Goal: Book appointment/travel/reservation

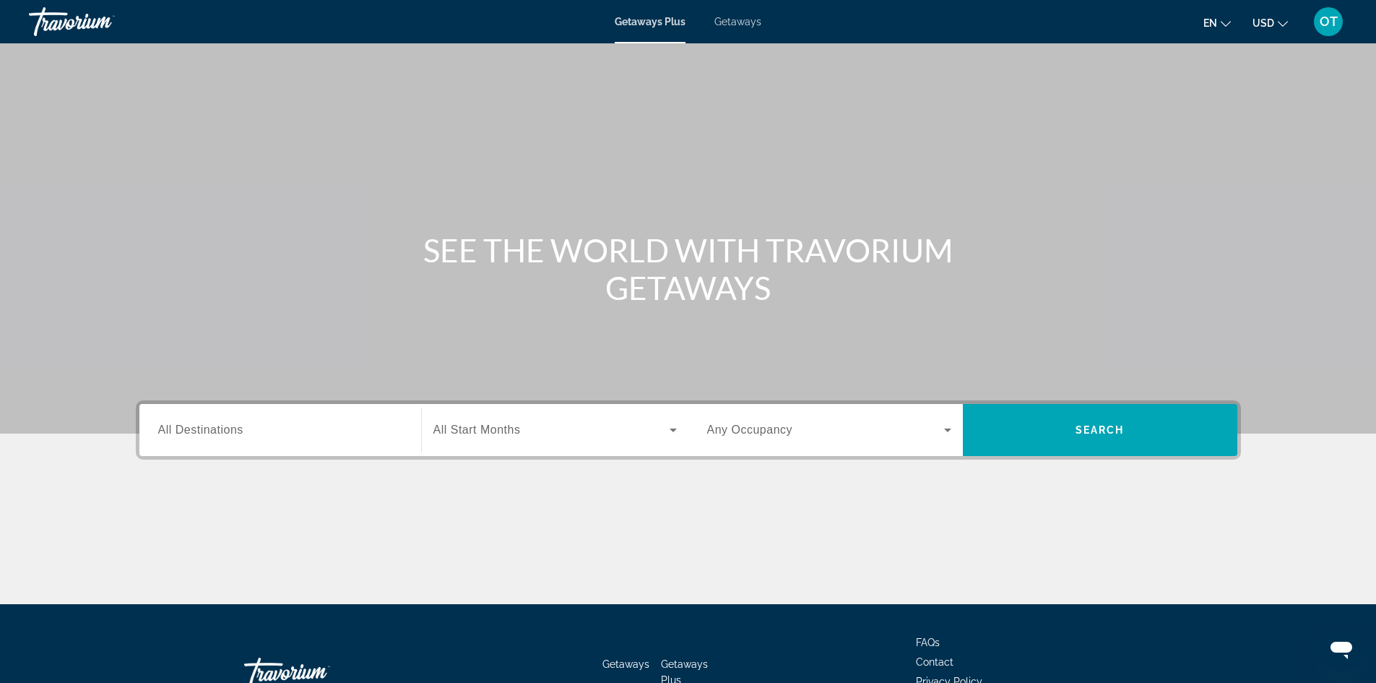
click at [258, 432] on input "Destination All Destinations" at bounding box center [280, 430] width 244 height 17
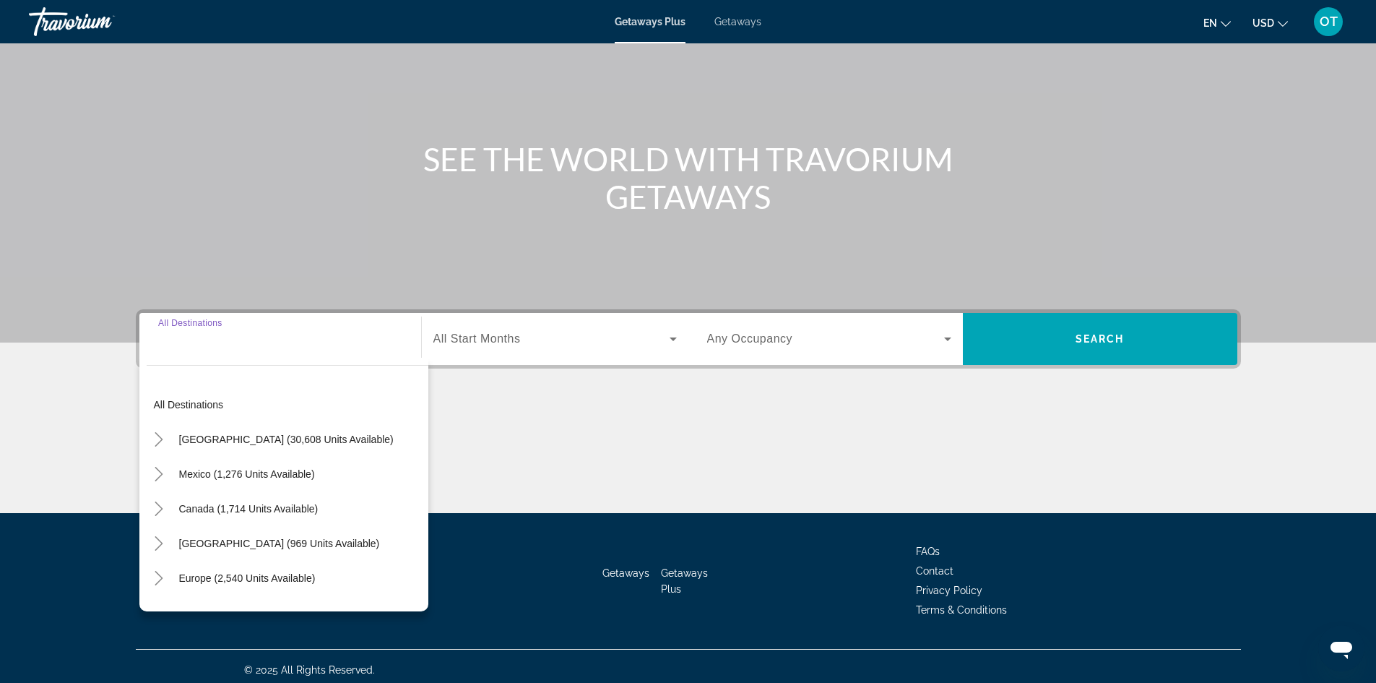
scroll to position [98, 0]
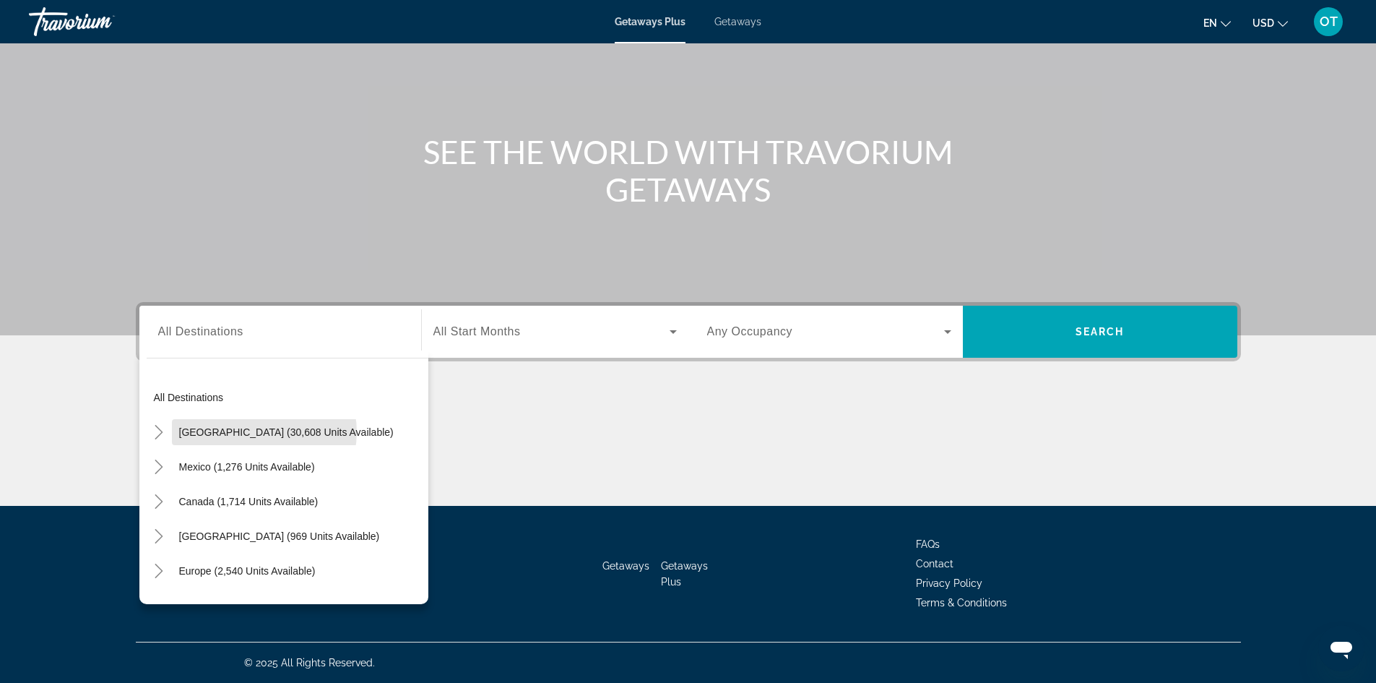
click at [258, 432] on span "[GEOGRAPHIC_DATA] (30,608 units available)" at bounding box center [286, 432] width 215 height 12
type input "**********"
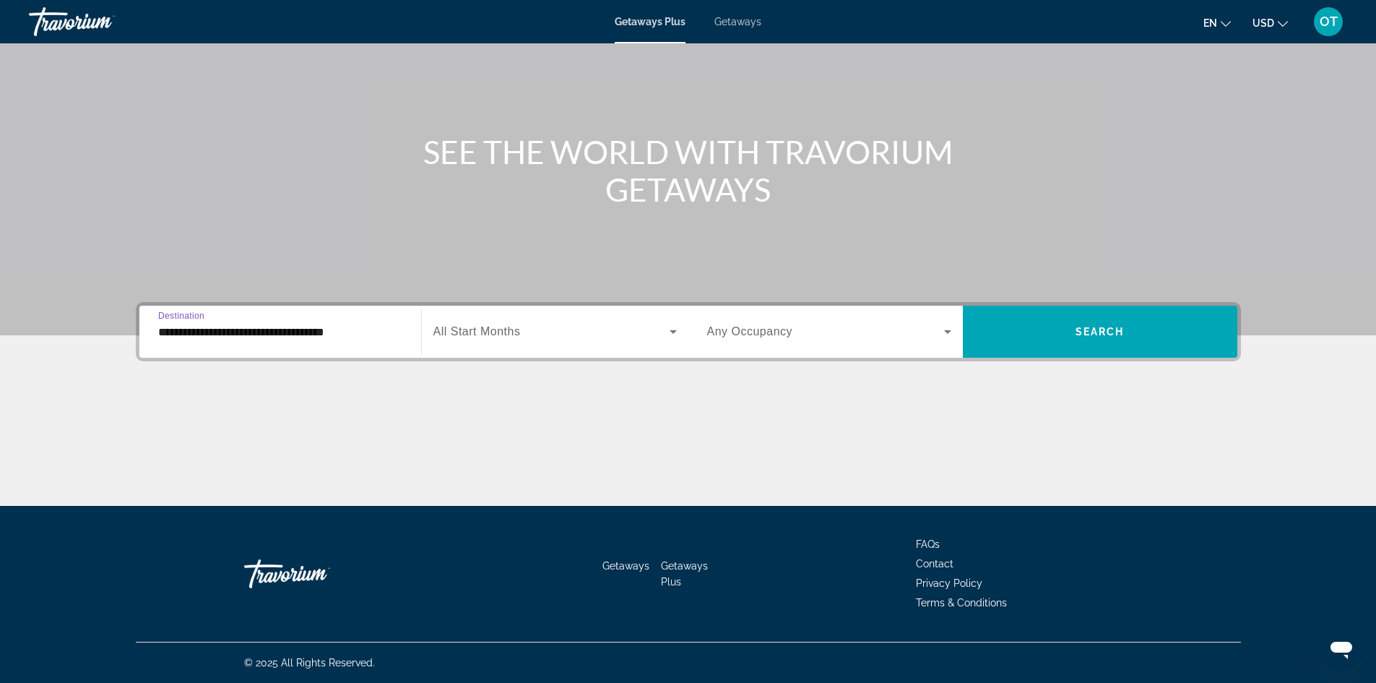
click at [617, 329] on span "Search widget" at bounding box center [551, 331] width 236 height 17
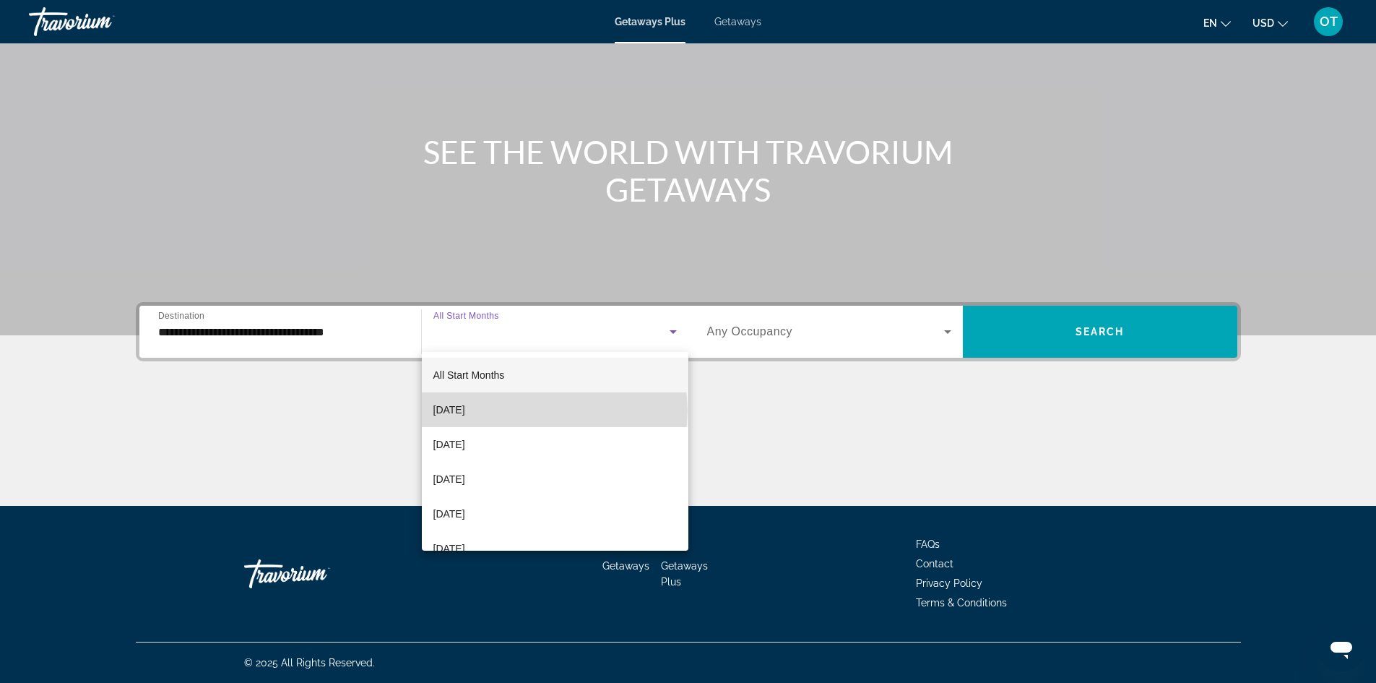
click at [554, 410] on mat-option "[DATE]" at bounding box center [555, 409] width 267 height 35
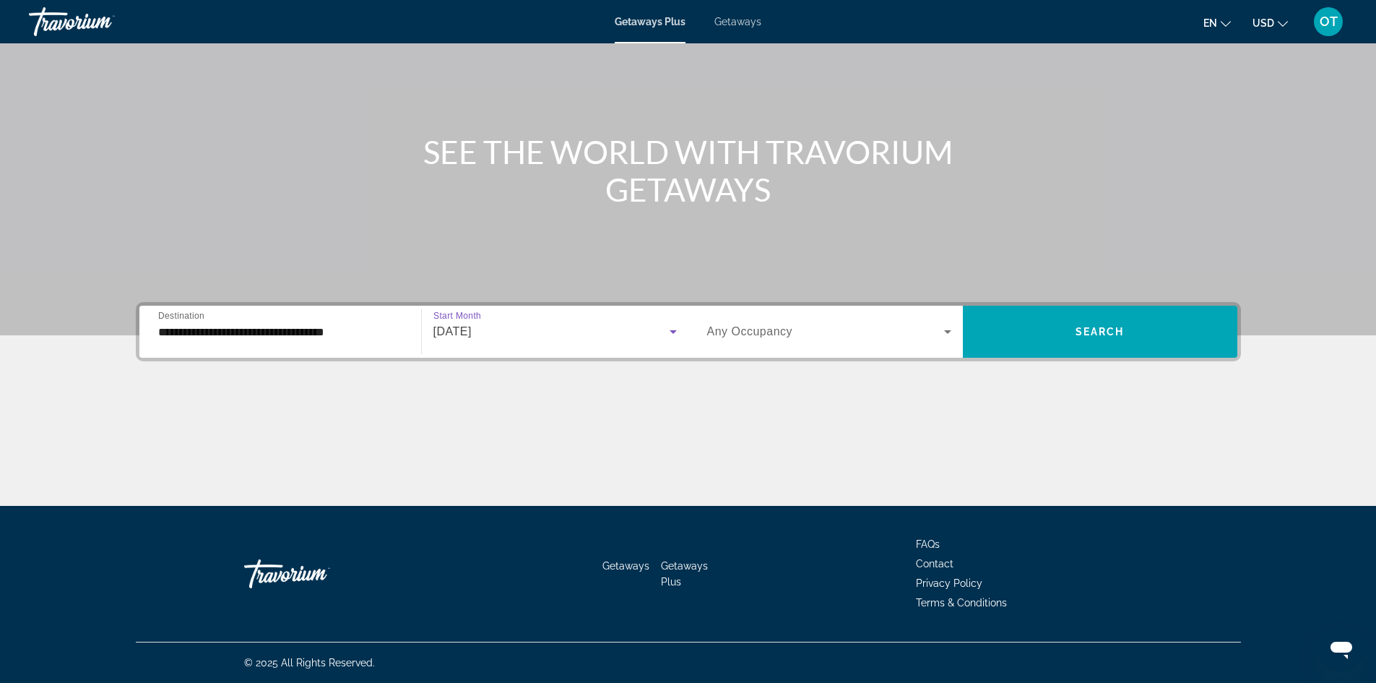
click at [902, 334] on span "Search widget" at bounding box center [825, 331] width 237 height 17
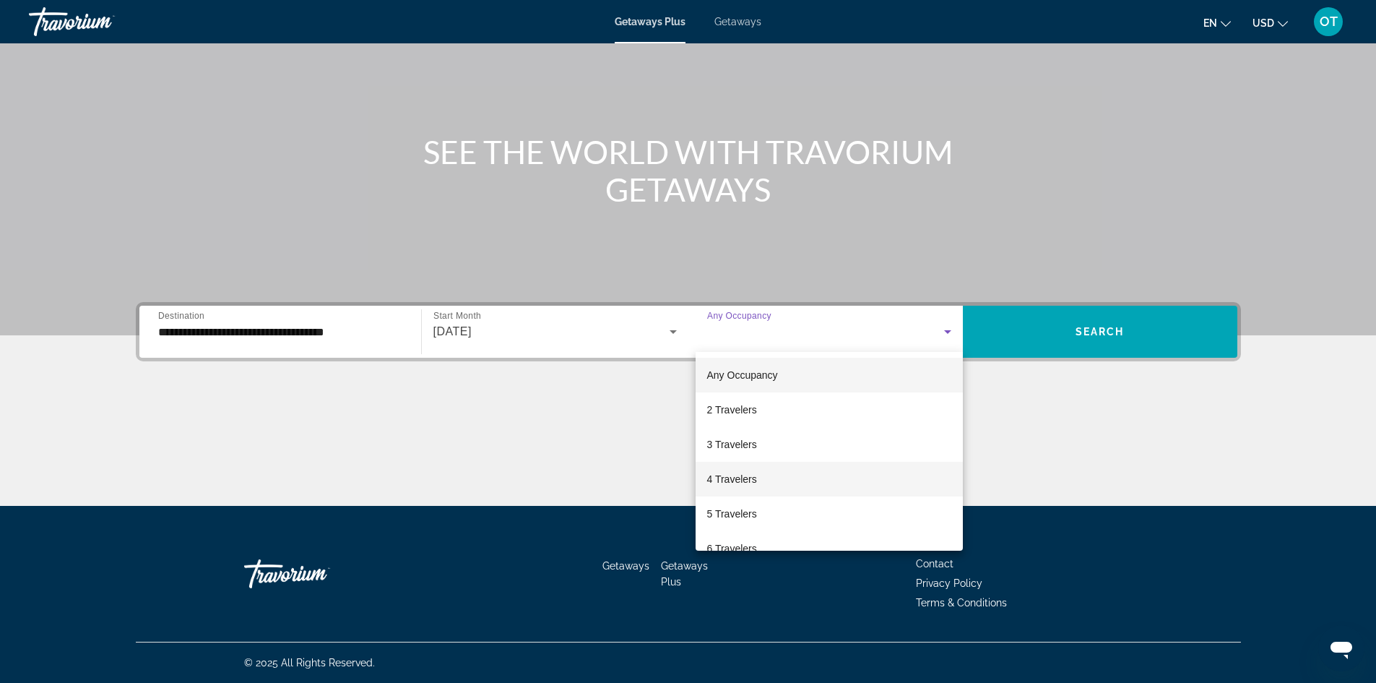
click at [839, 462] on mat-option "4 Travelers" at bounding box center [829, 479] width 267 height 35
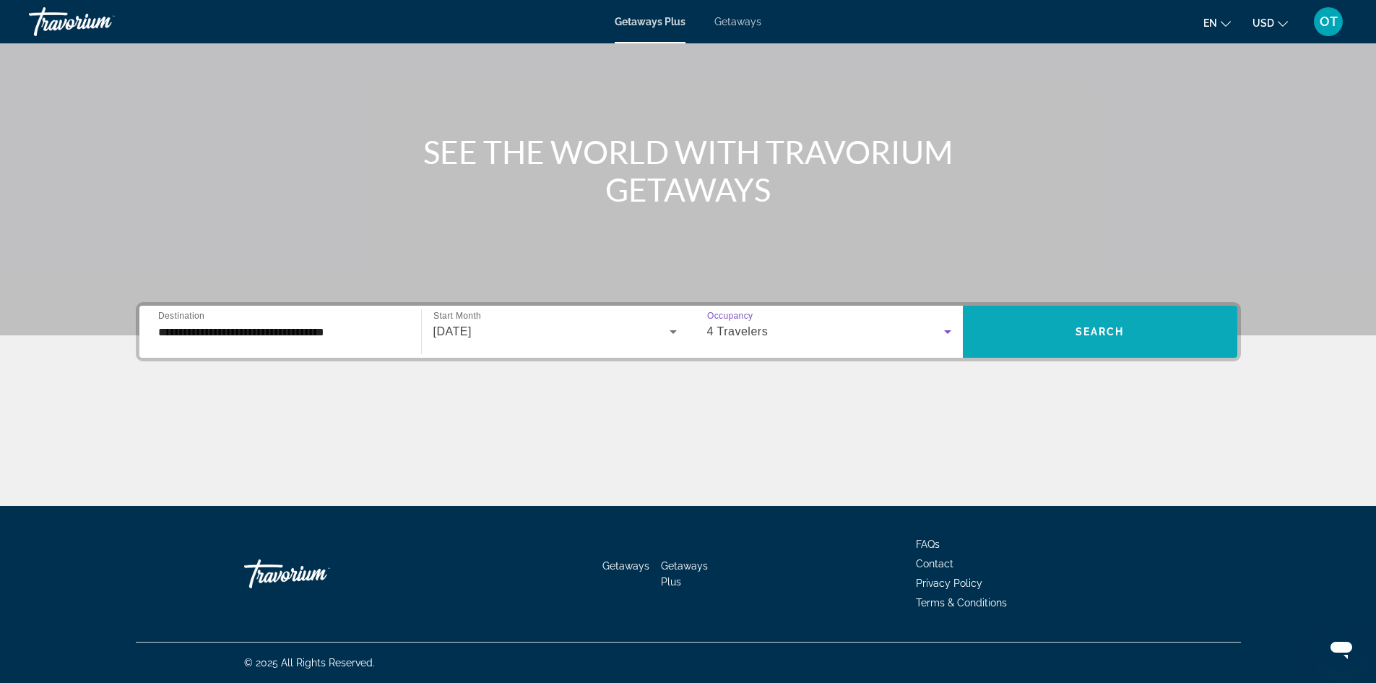
click at [1073, 327] on span "Search widget" at bounding box center [1100, 331] width 275 height 35
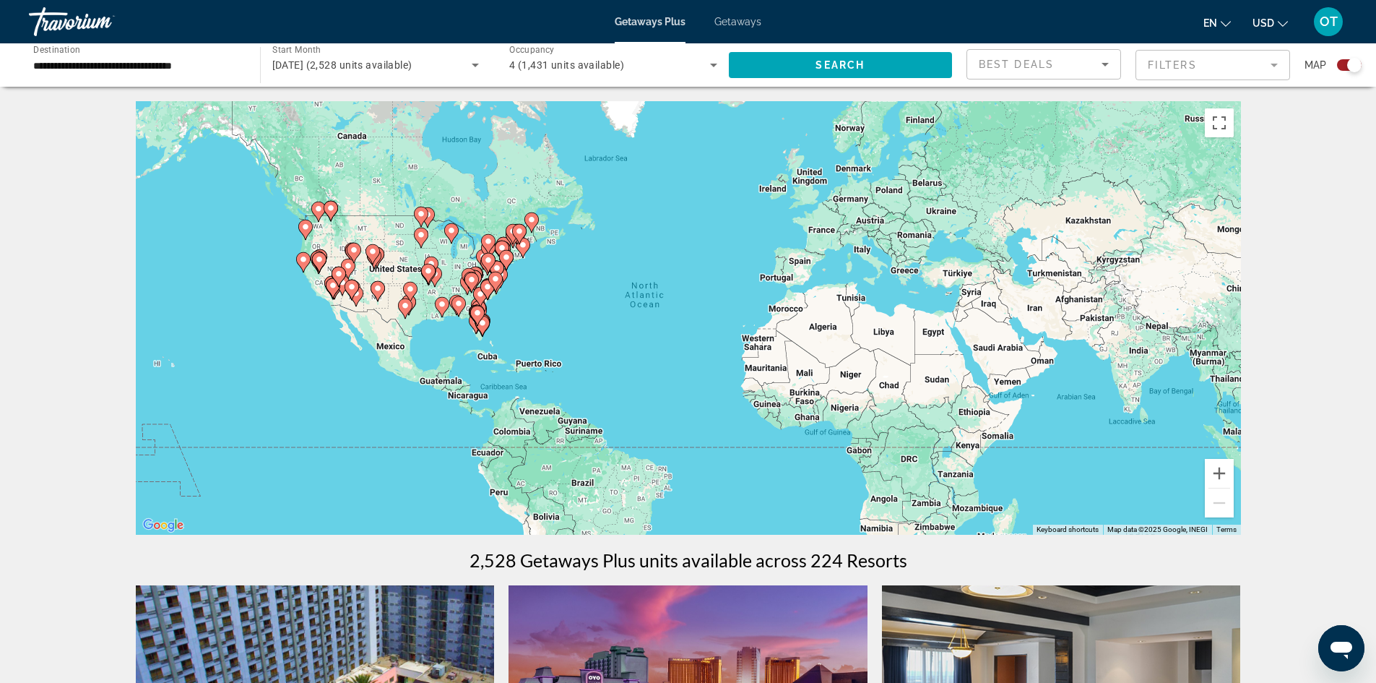
click at [342, 286] on gmp-advanced-marker "Main content" at bounding box center [339, 277] width 14 height 22
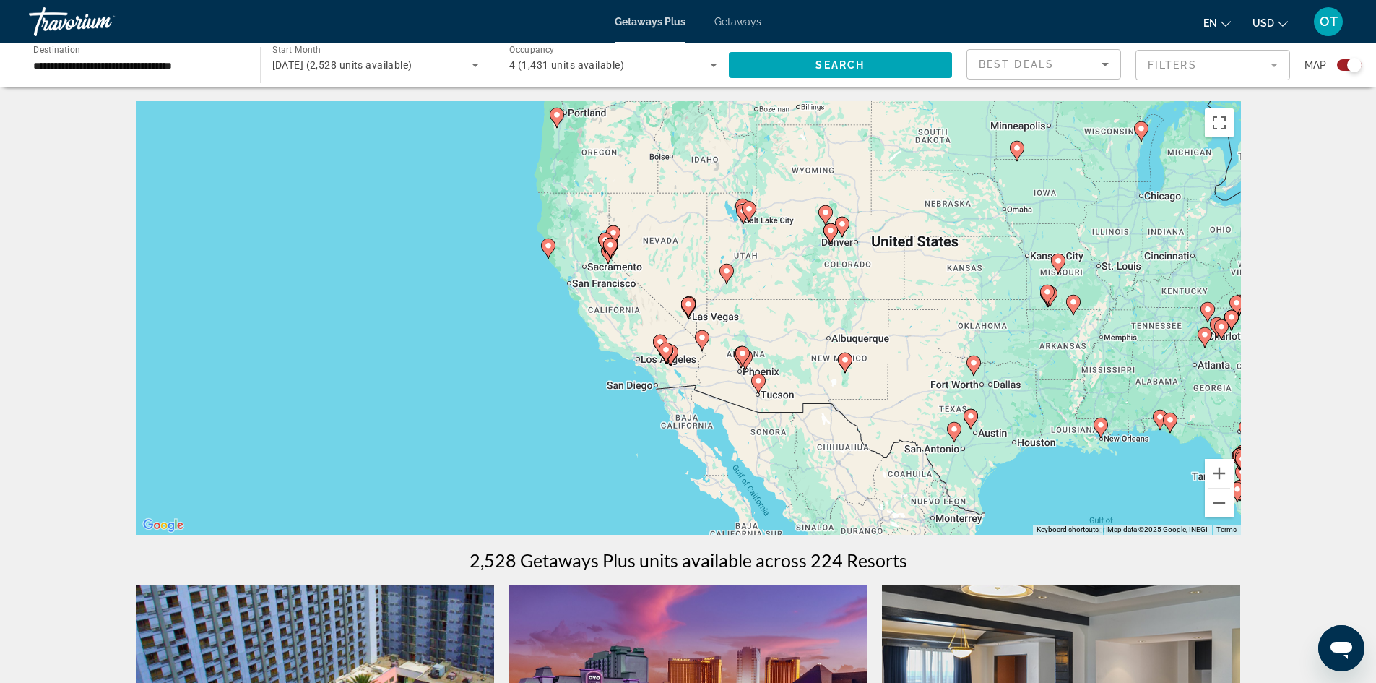
click at [649, 342] on div "To activate drag with keyboard, press Alt + Enter. Once in keyboard drag state,…" at bounding box center [688, 317] width 1105 height 433
click at [649, 323] on div "To activate drag with keyboard, press Alt + Enter. Once in keyboard drag state,…" at bounding box center [688, 317] width 1105 height 433
click at [655, 298] on div "To activate drag with keyboard, press Alt + Enter. Once in keyboard drag state,…" at bounding box center [688, 317] width 1105 height 433
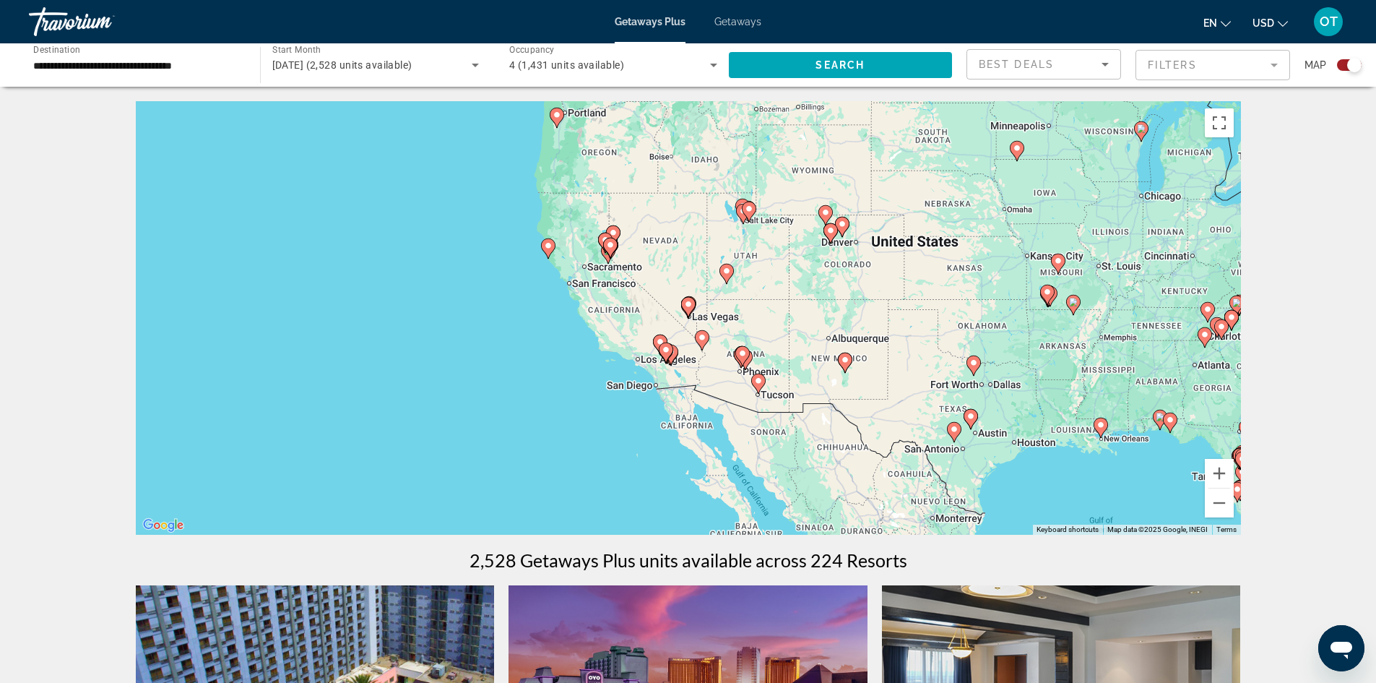
click at [656, 295] on div "To activate drag with keyboard, press Alt + Enter. Once in keyboard drag state,…" at bounding box center [688, 317] width 1105 height 433
click at [660, 353] on icon "Main content" at bounding box center [665, 352] width 13 height 19
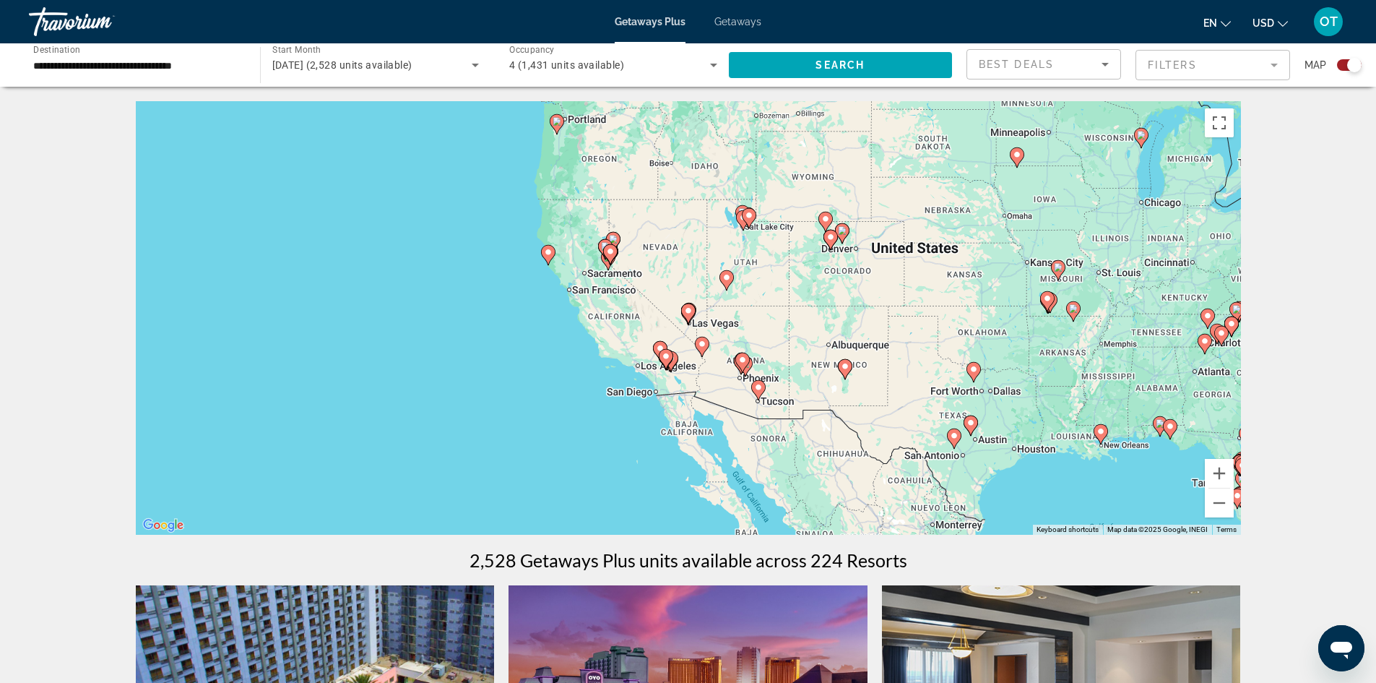
click at [671, 362] on gmp-advanced-marker "Main content" at bounding box center [666, 359] width 14 height 22
click at [689, 318] on div "Main content" at bounding box center [1241, 318] width 1105 height 0
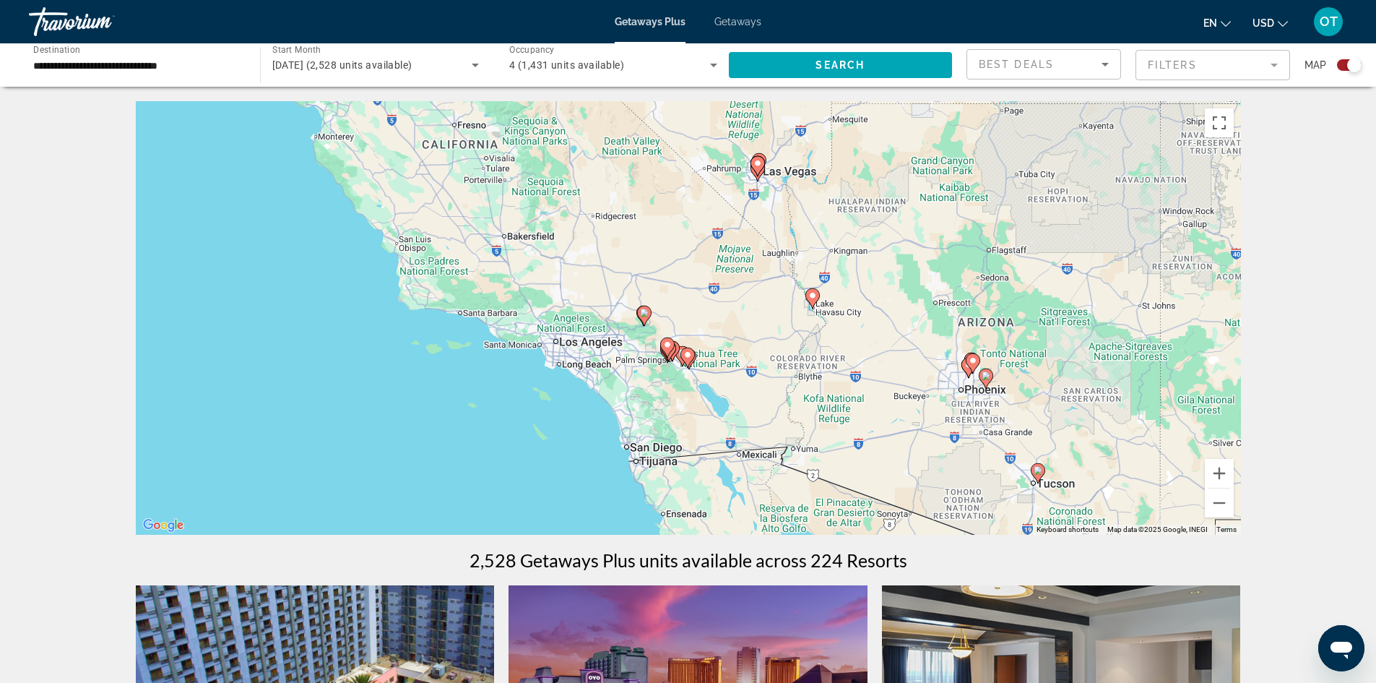
click at [669, 358] on icon "Main content" at bounding box center [668, 351] width 13 height 19
type input "**********"
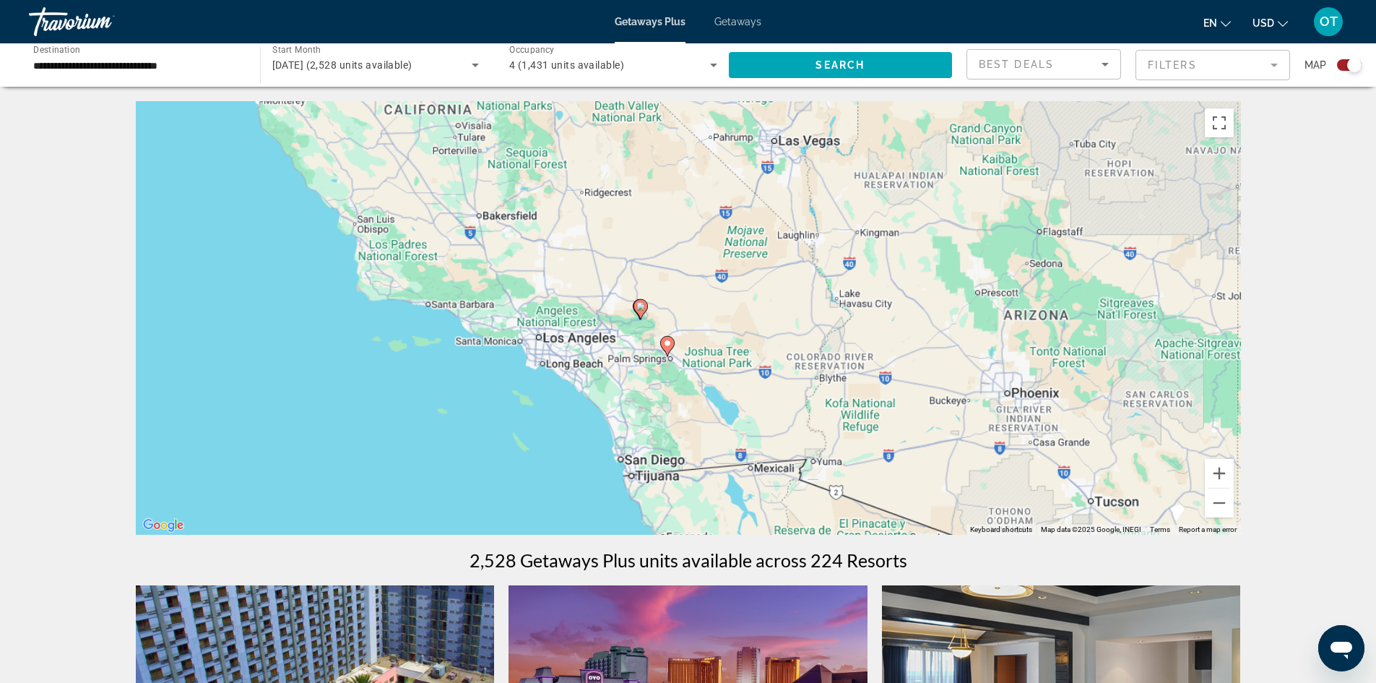
click at [669, 358] on div "To activate drag with keyboard, press Alt + Enter. Once in keyboard drag state,…" at bounding box center [688, 317] width 1105 height 433
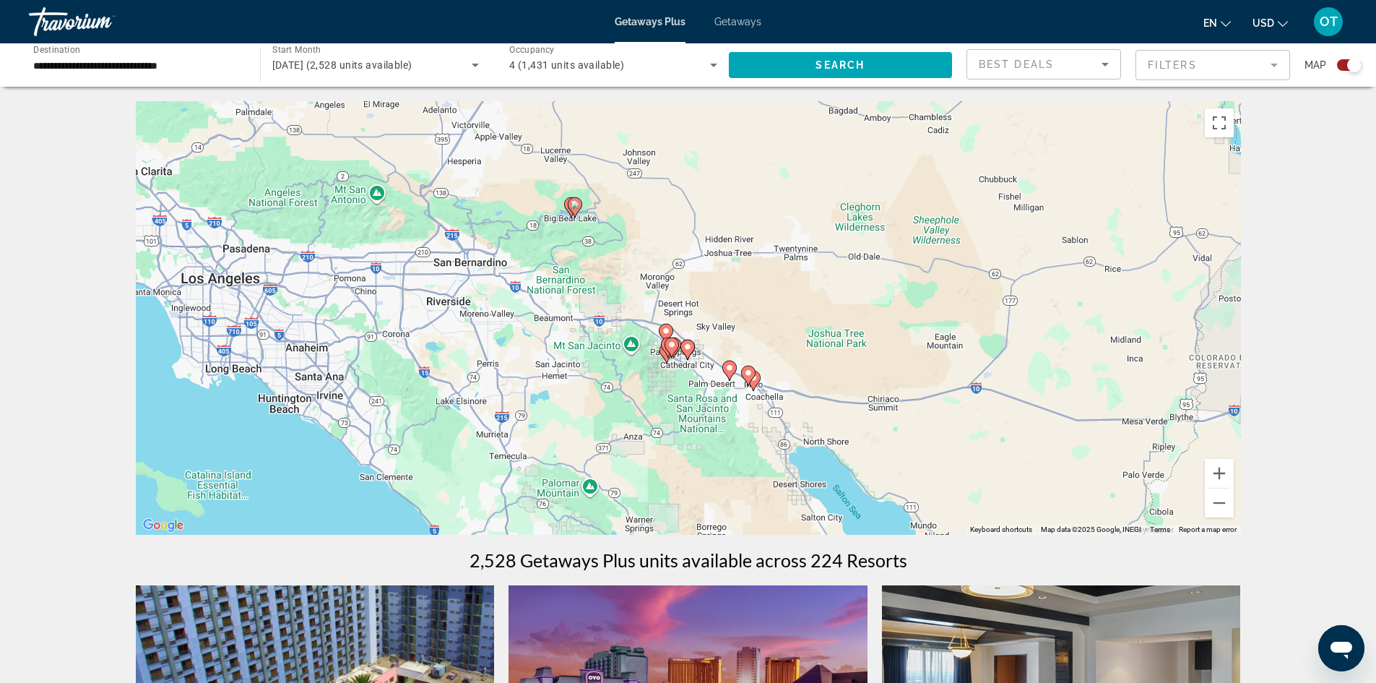
click at [683, 349] on icon "Main content" at bounding box center [687, 349] width 13 height 19
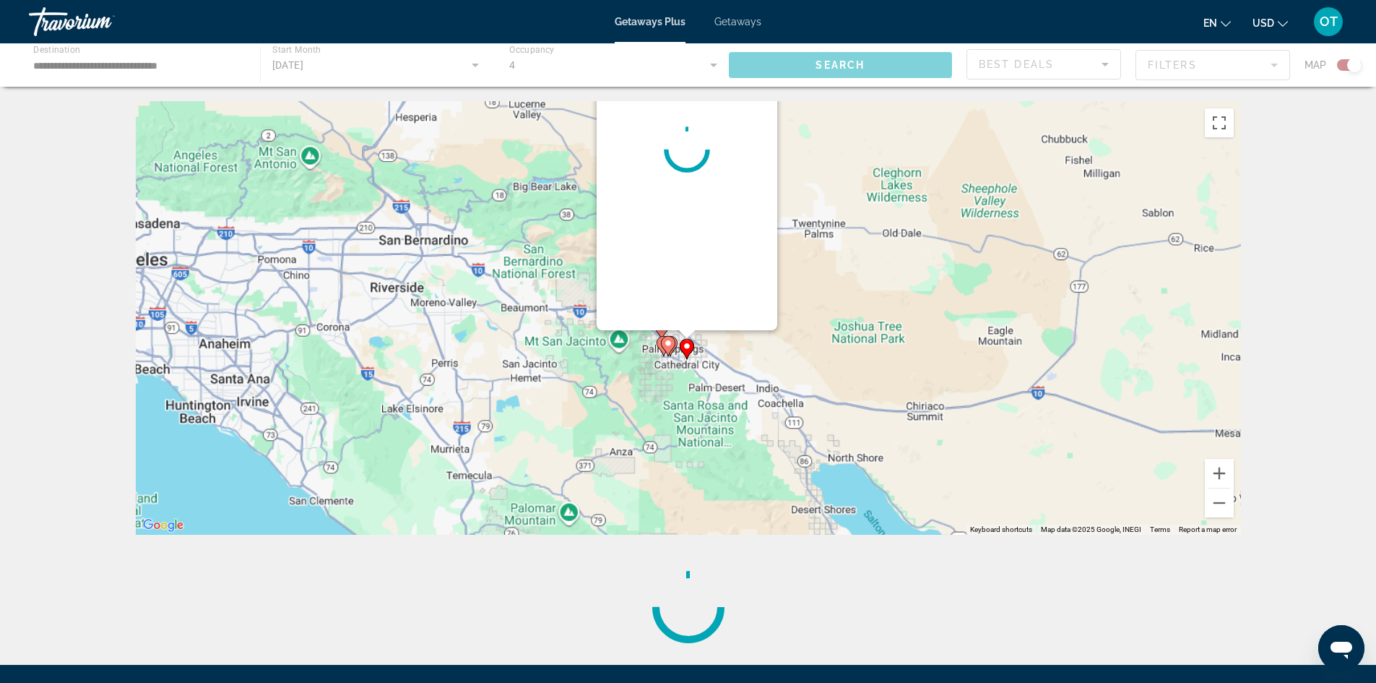
click at [683, 349] on icon "Main content" at bounding box center [686, 349] width 13 height 19
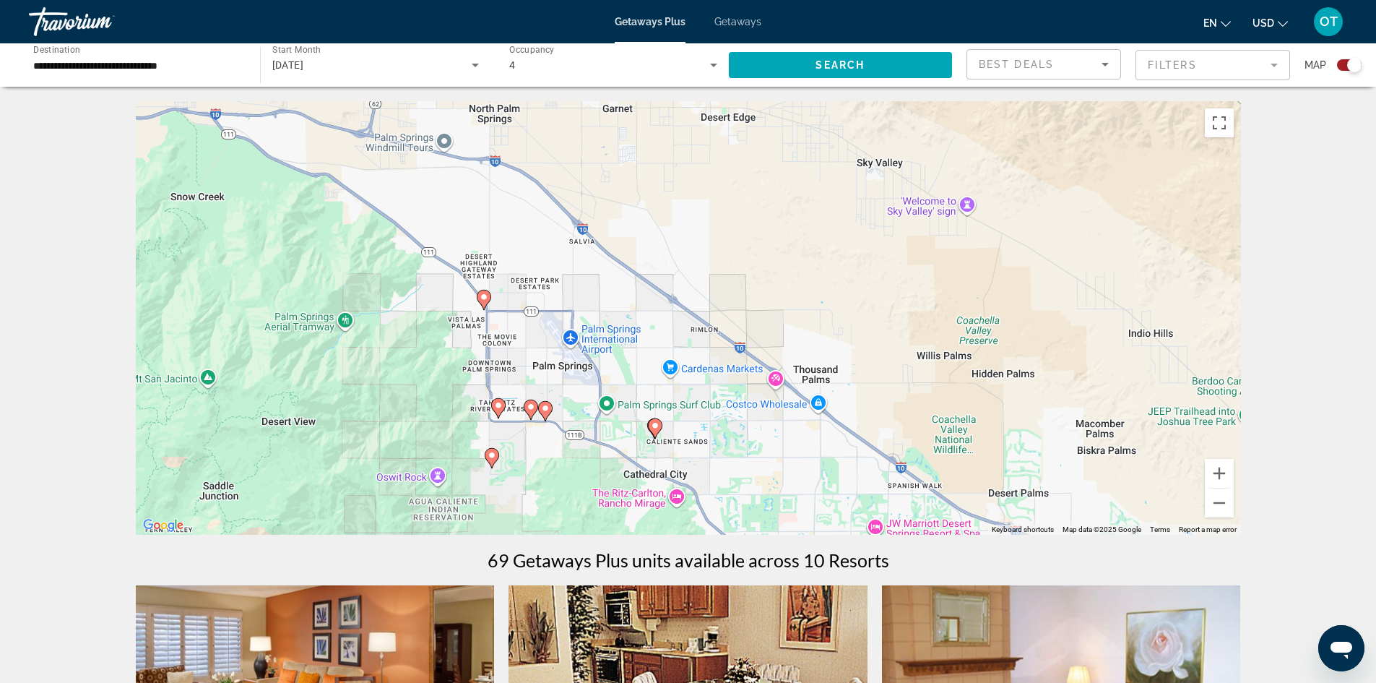
drag, startPoint x: 712, startPoint y: 475, endPoint x: 677, endPoint y: 402, distance: 81.8
click at [677, 402] on div "To activate drag with keyboard, press Alt + Enter. Once in keyboard drag state,…" at bounding box center [688, 317] width 1105 height 433
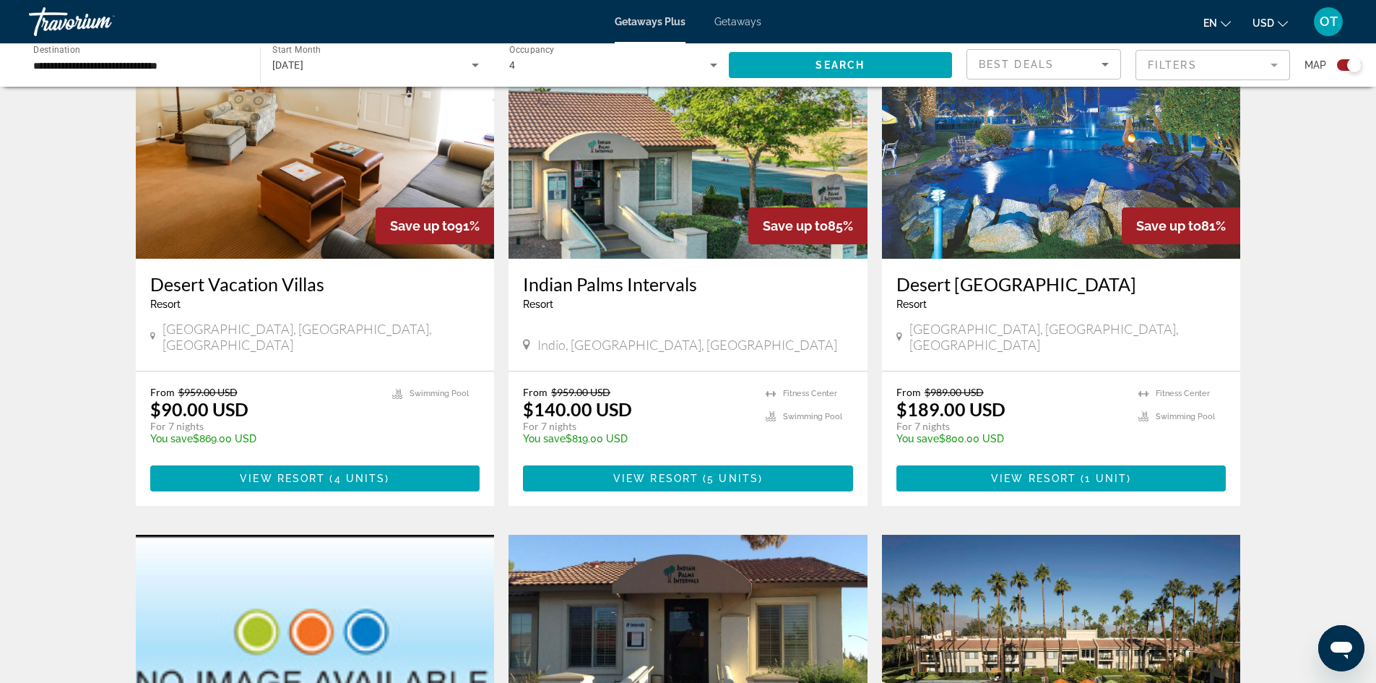
scroll to position [946, 0]
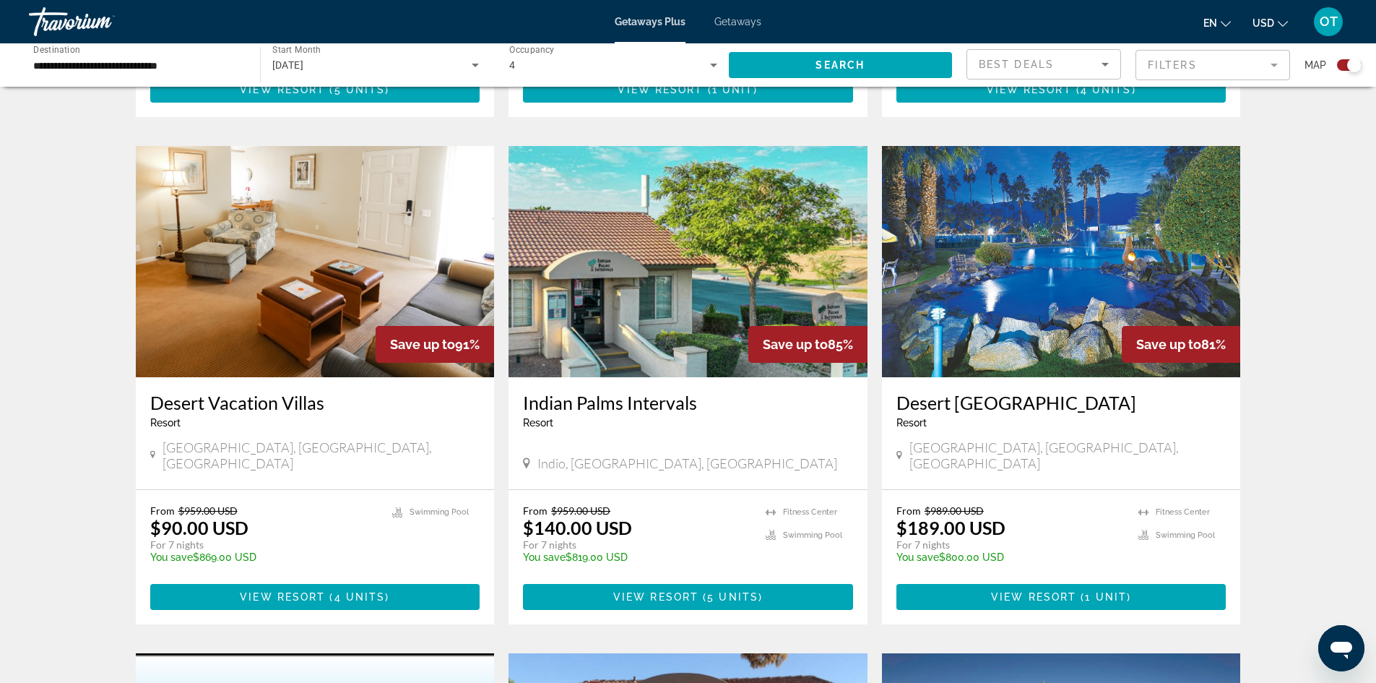
click at [1104, 262] on img "Main content" at bounding box center [1061, 261] width 359 height 231
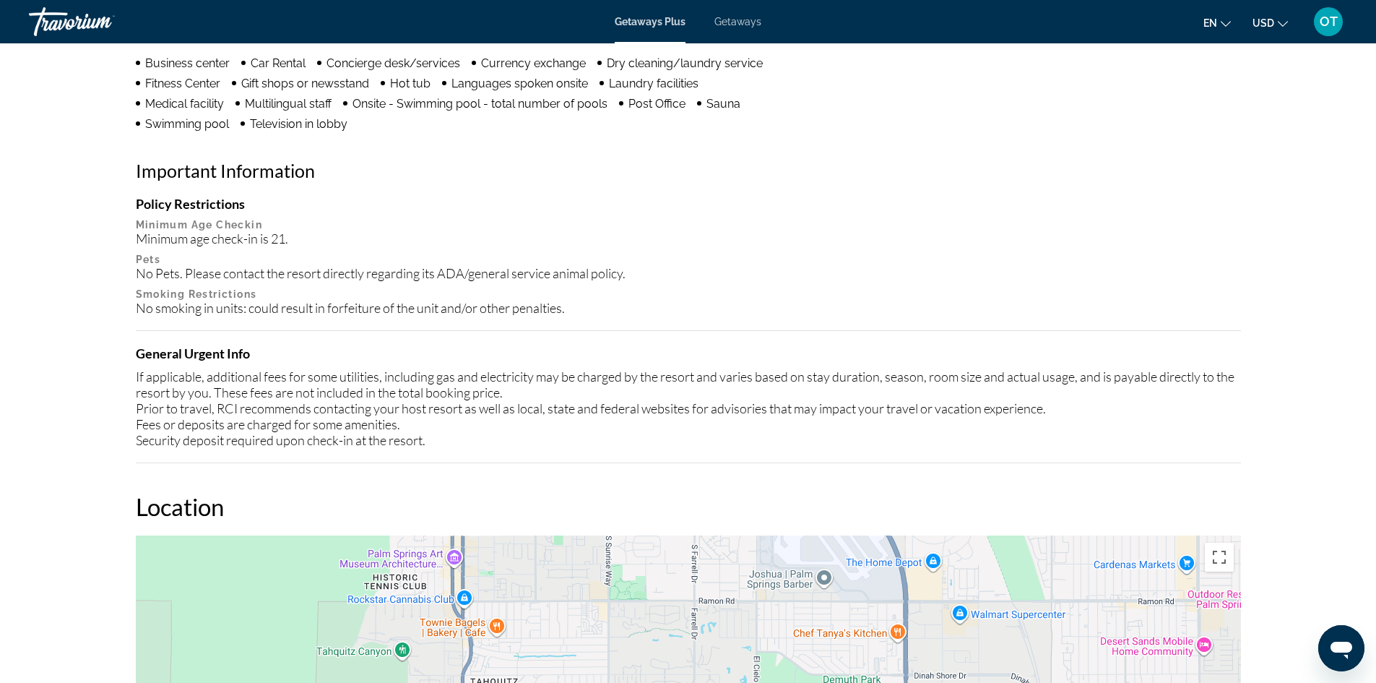
scroll to position [722, 0]
